Goal: Information Seeking & Learning: Learn about a topic

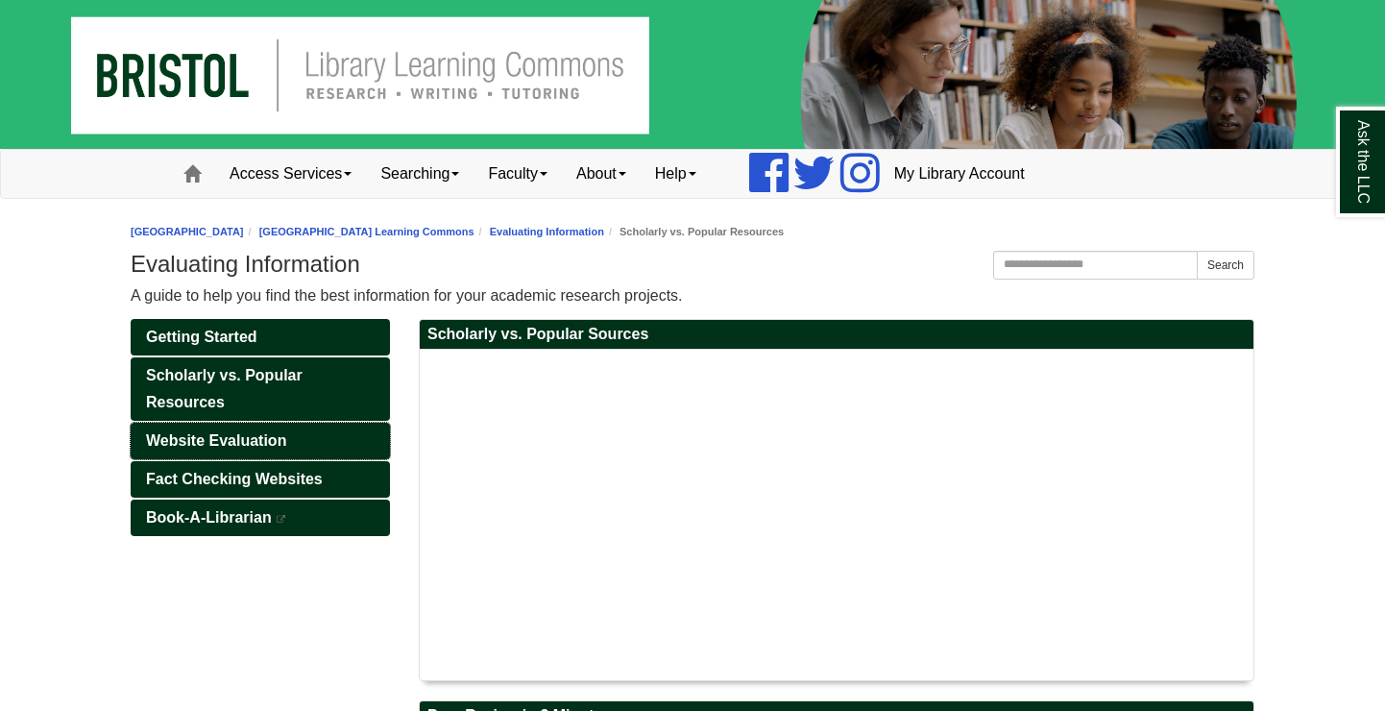
click at [267, 438] on span "Website Evaluation" at bounding box center [216, 440] width 140 height 16
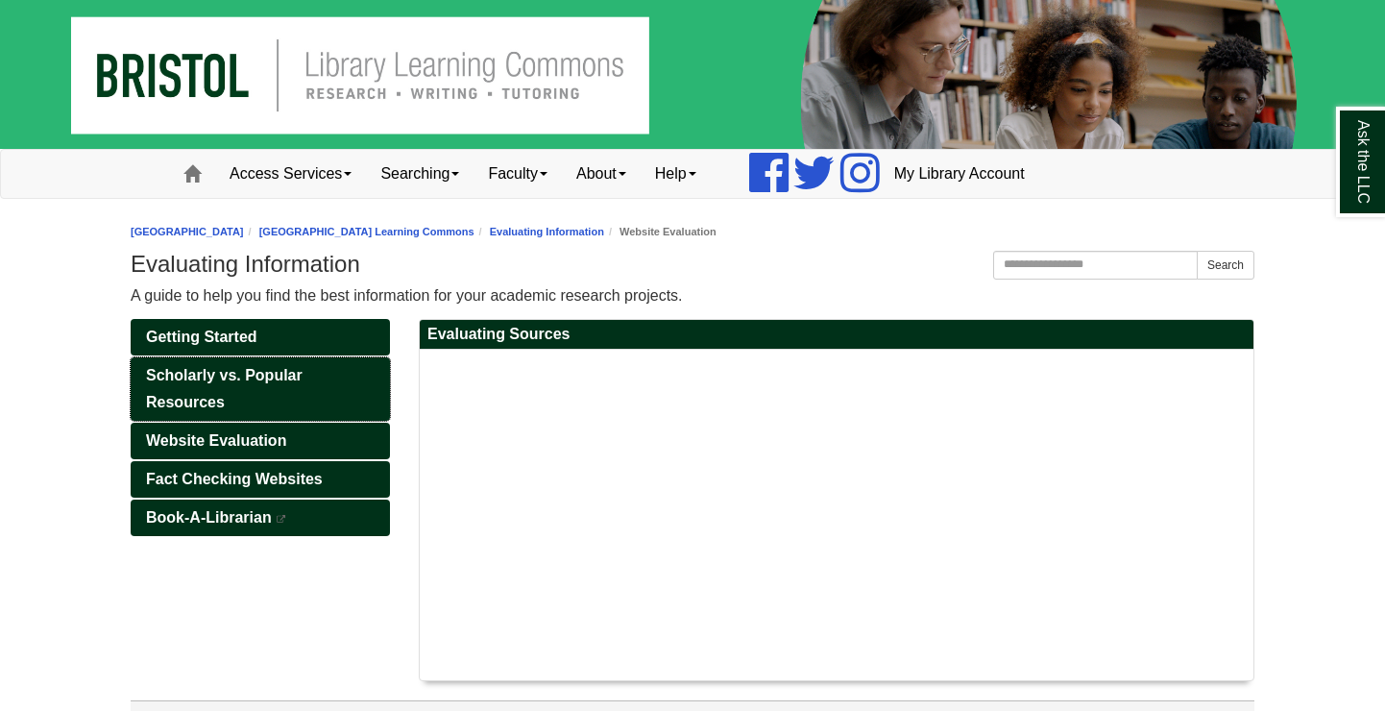
click at [257, 370] on span "Scholarly vs. Popular Resources" at bounding box center [224, 388] width 157 height 43
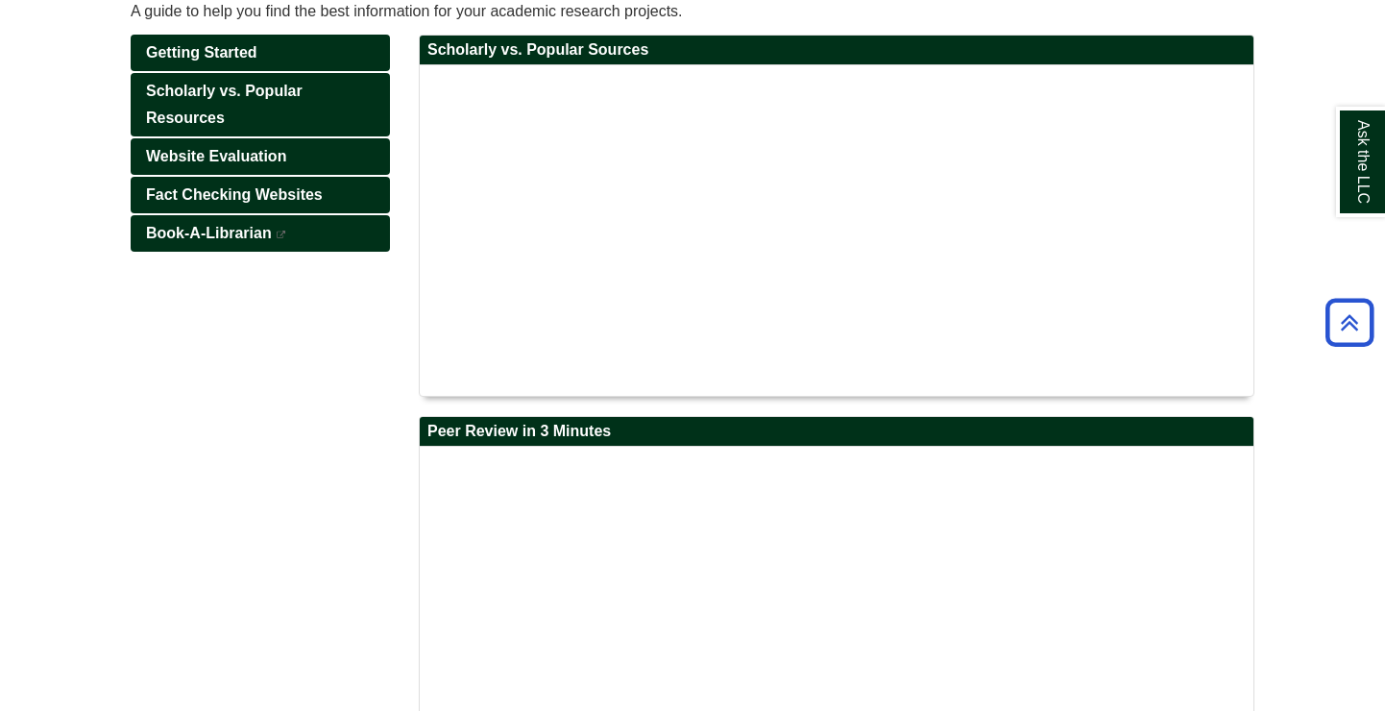
scroll to position [281, 0]
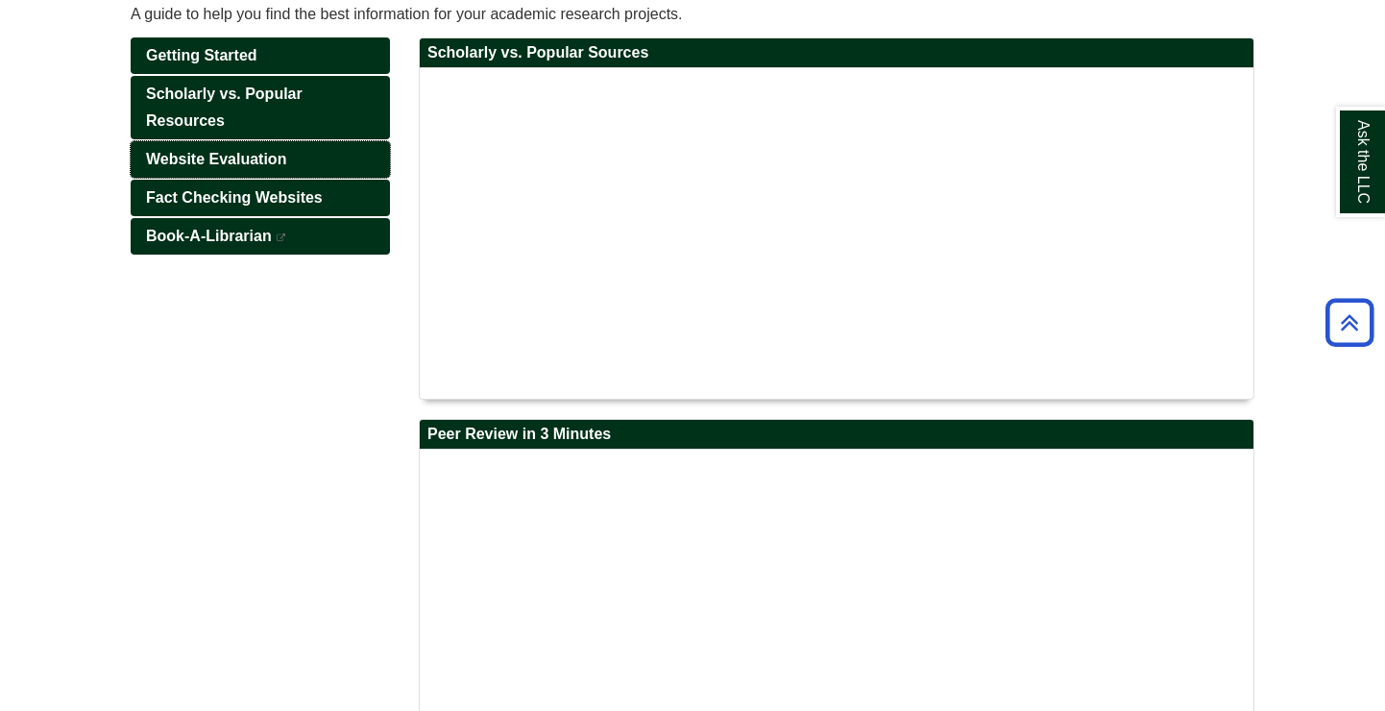
click at [278, 156] on span "Website Evaluation" at bounding box center [216, 159] width 140 height 16
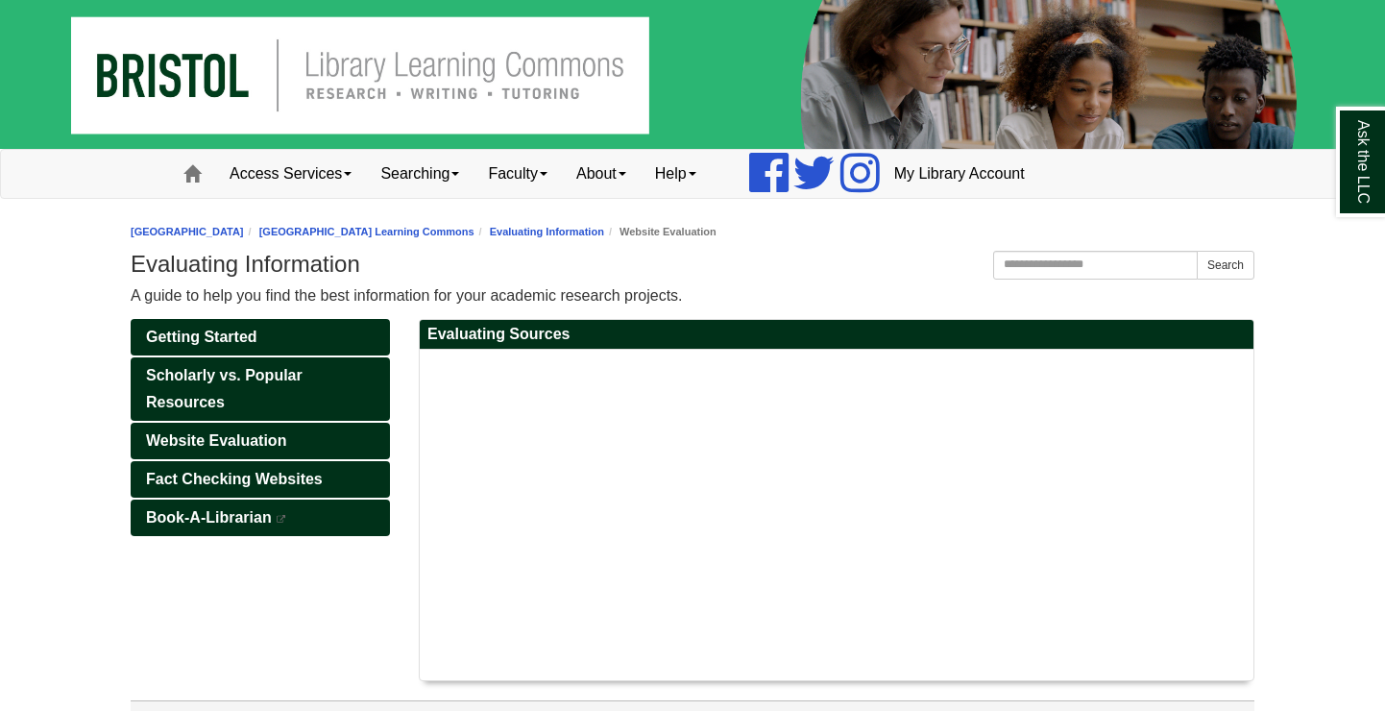
scroll to position [61, 0]
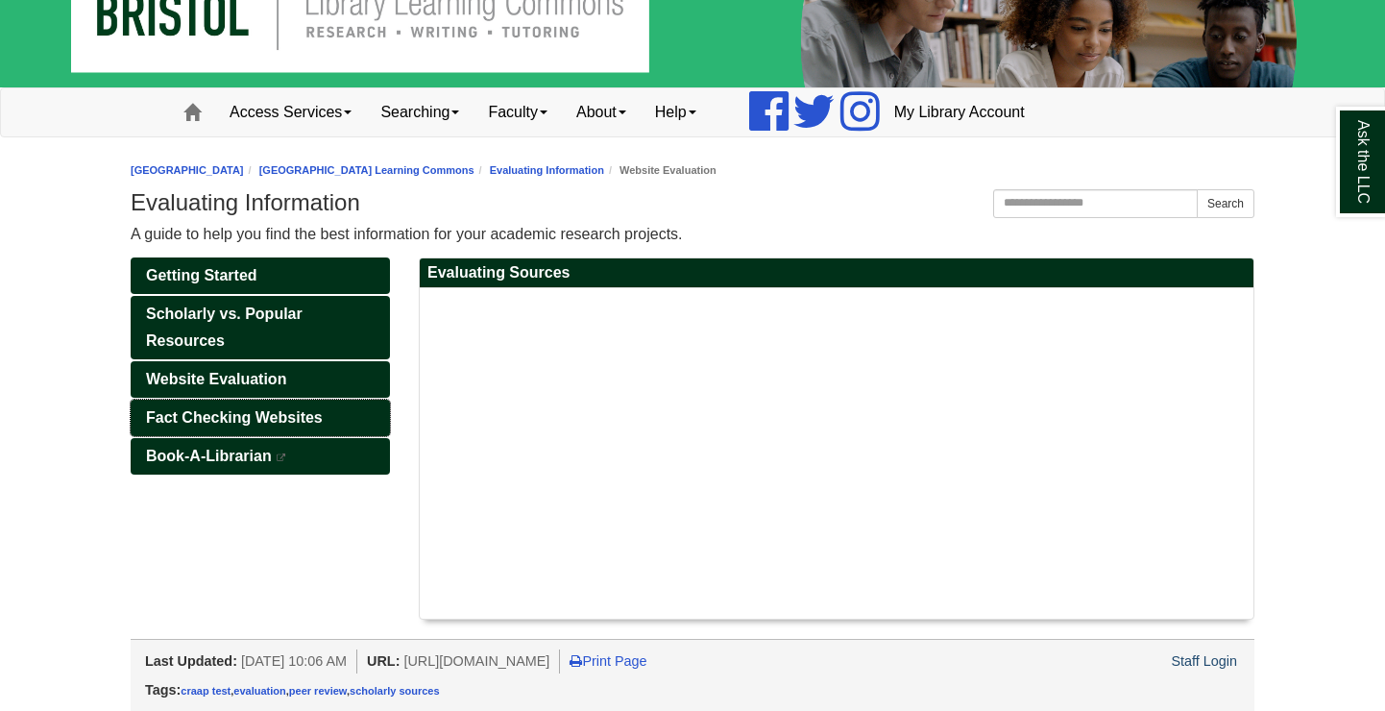
click at [312, 417] on span "Fact Checking Websites" at bounding box center [234, 417] width 177 height 16
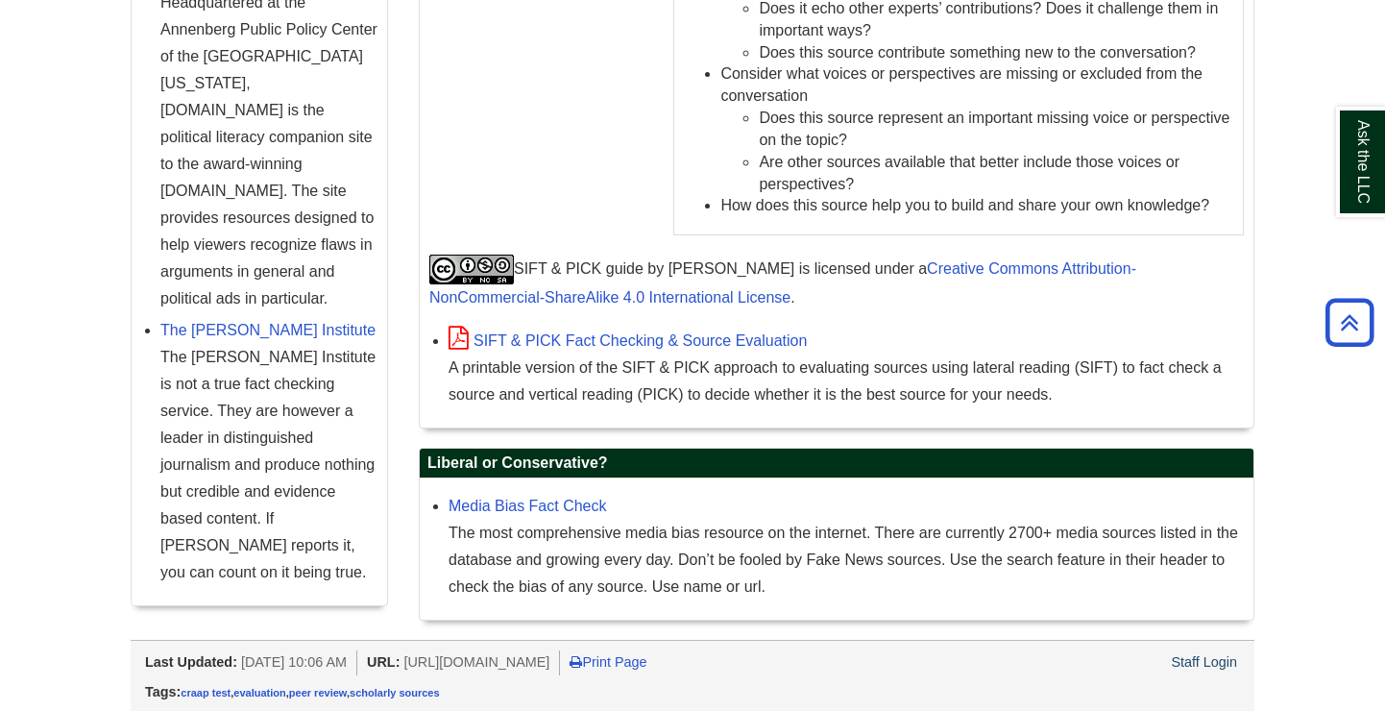
scroll to position [2205, 0]
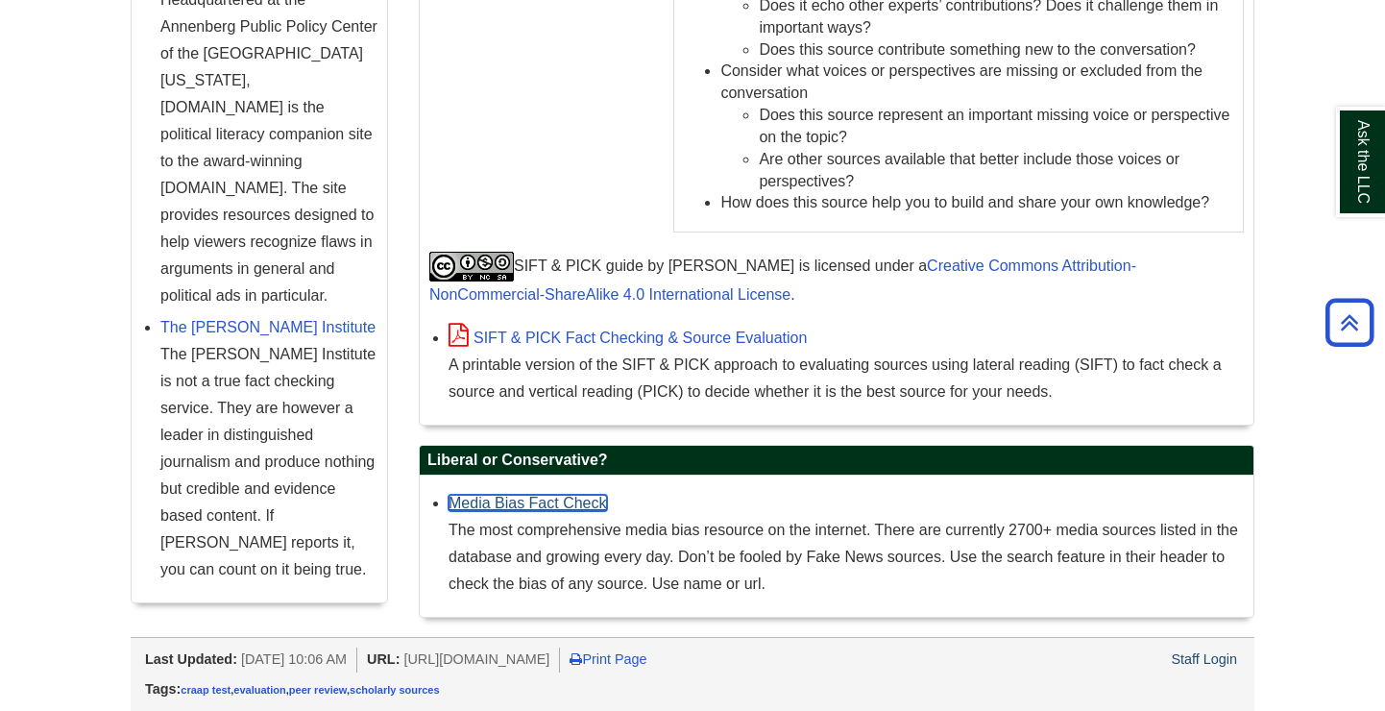
click at [568, 501] on link "Media Bias Fact Check" at bounding box center [527, 503] width 158 height 16
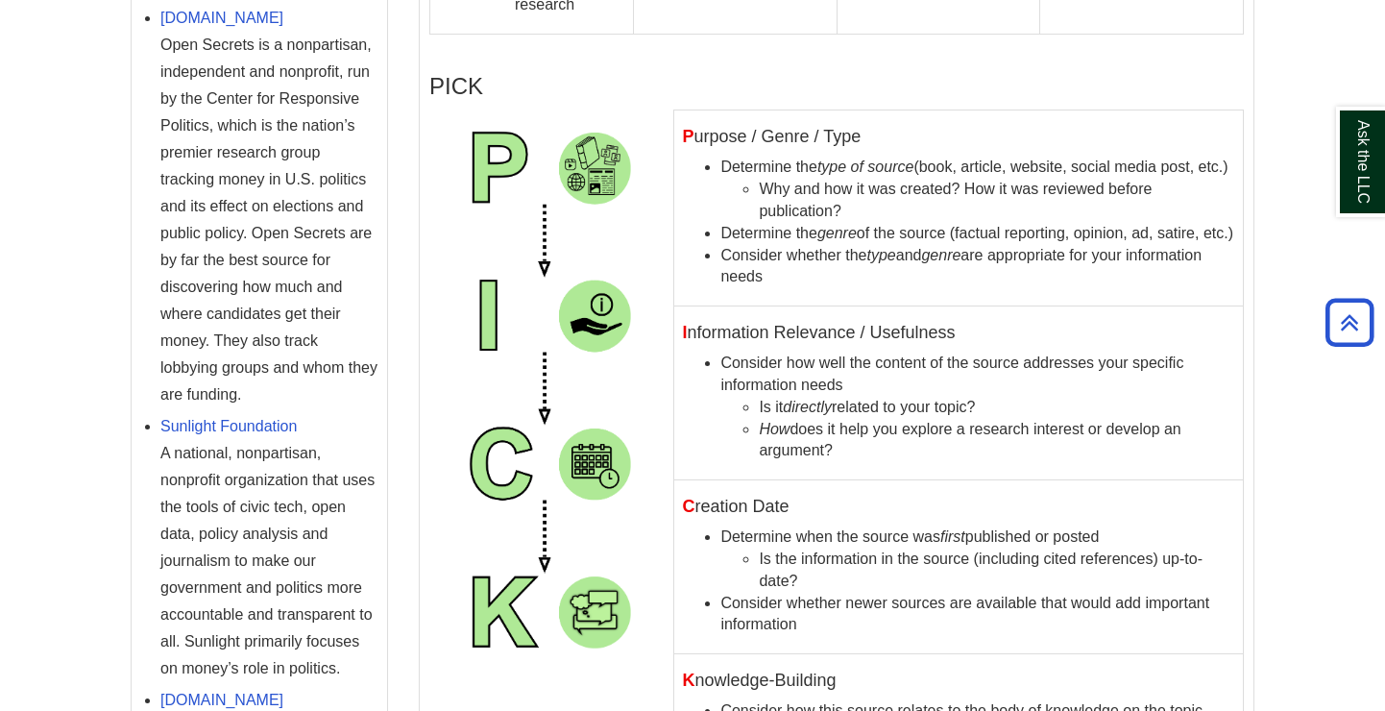
scroll to position [1401, 0]
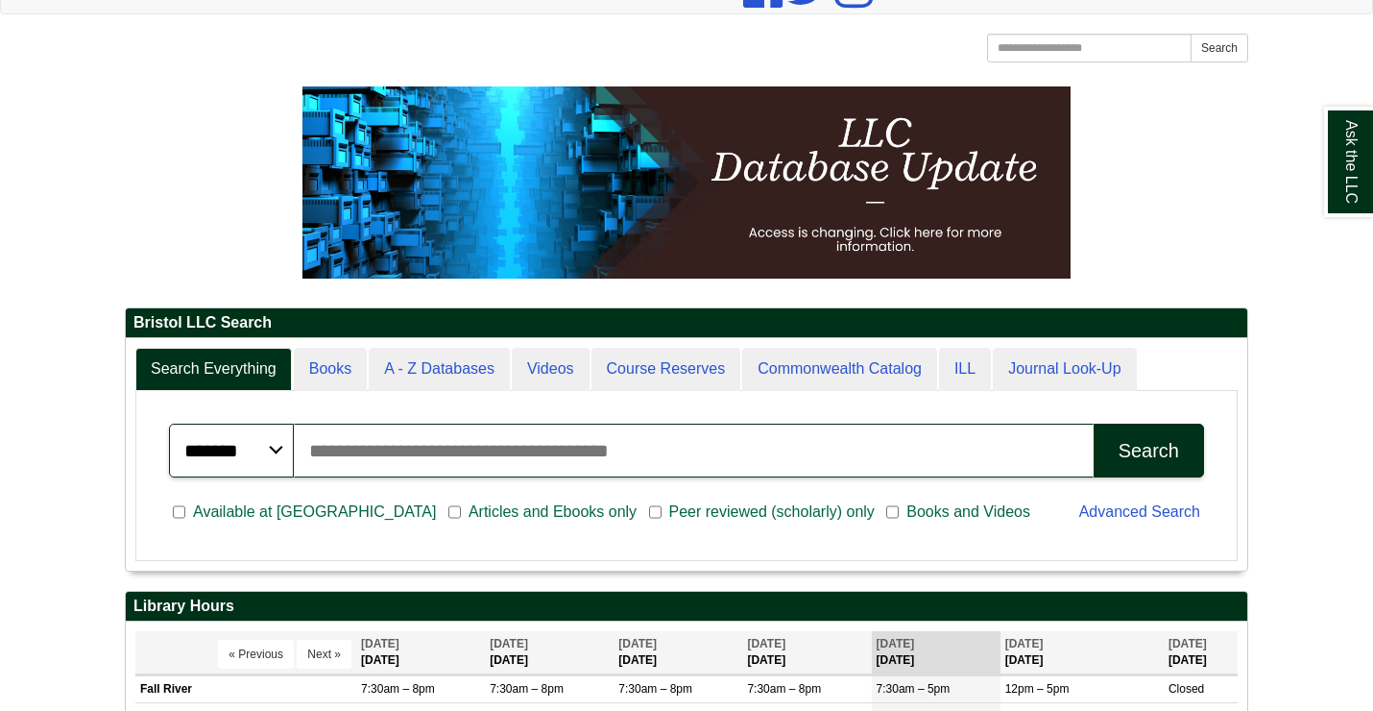
scroll to position [231, 1122]
click at [928, 447] on input "Search articles, books, journals & more" at bounding box center [694, 450] width 800 height 54
type input "*"
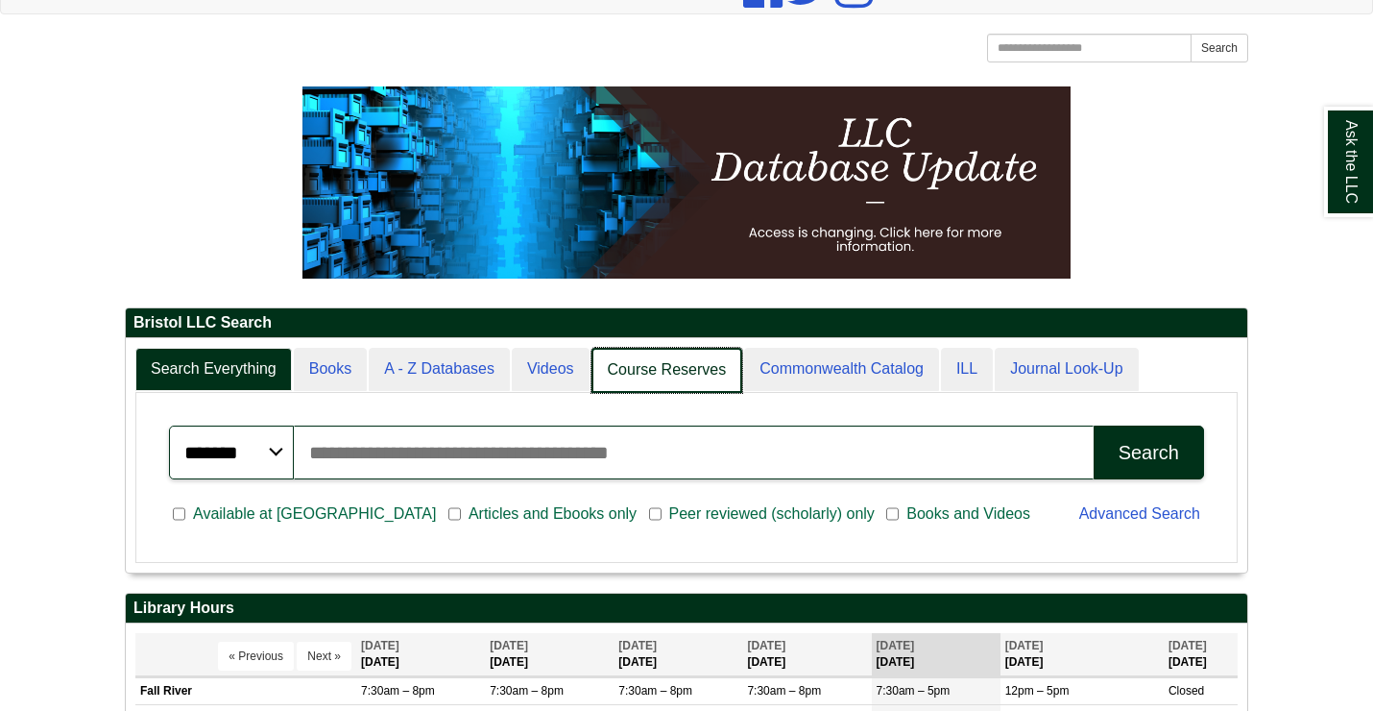
scroll to position [10, 10]
click at [564, 377] on link "Videos" at bounding box center [552, 370] width 80 height 45
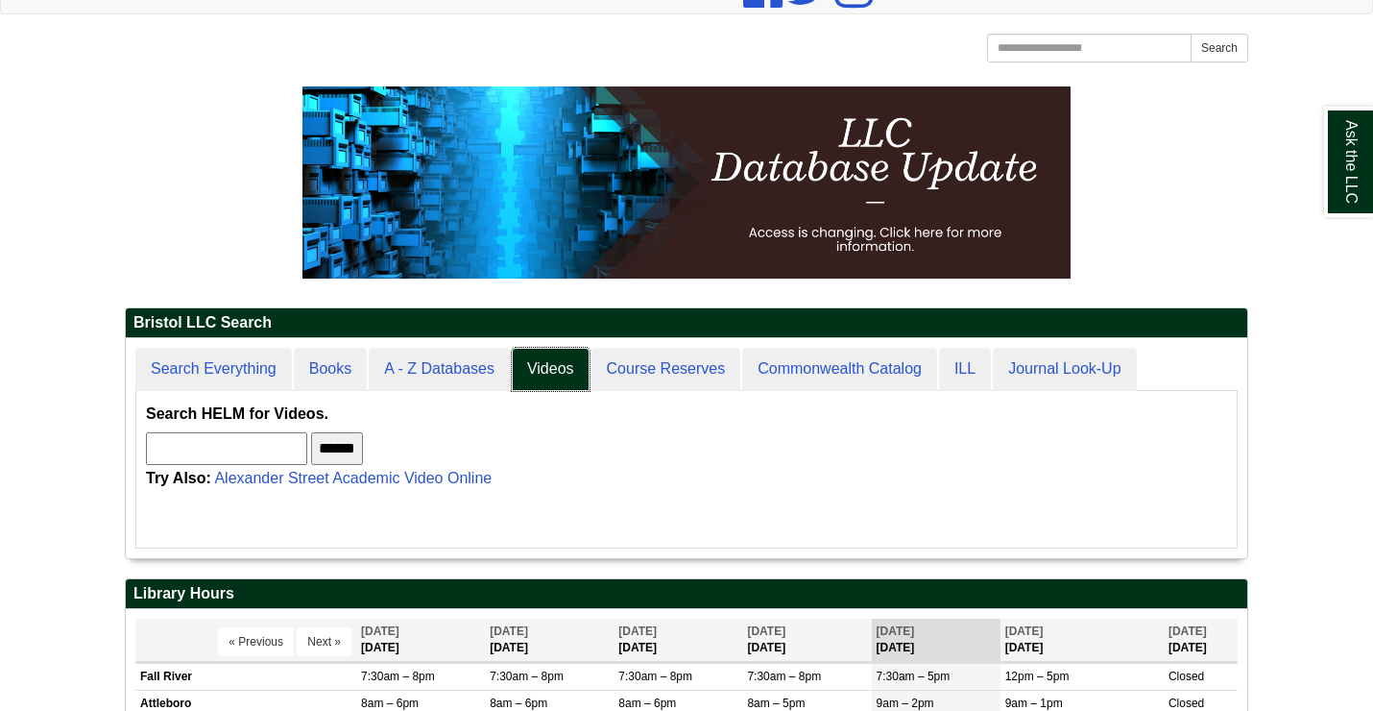
scroll to position [219, 1122]
click at [253, 454] on input "text" at bounding box center [226, 448] width 161 height 33
type input "**********"
click at [311, 432] on input "******" at bounding box center [337, 448] width 52 height 33
